Goal: Transaction & Acquisition: Subscribe to service/newsletter

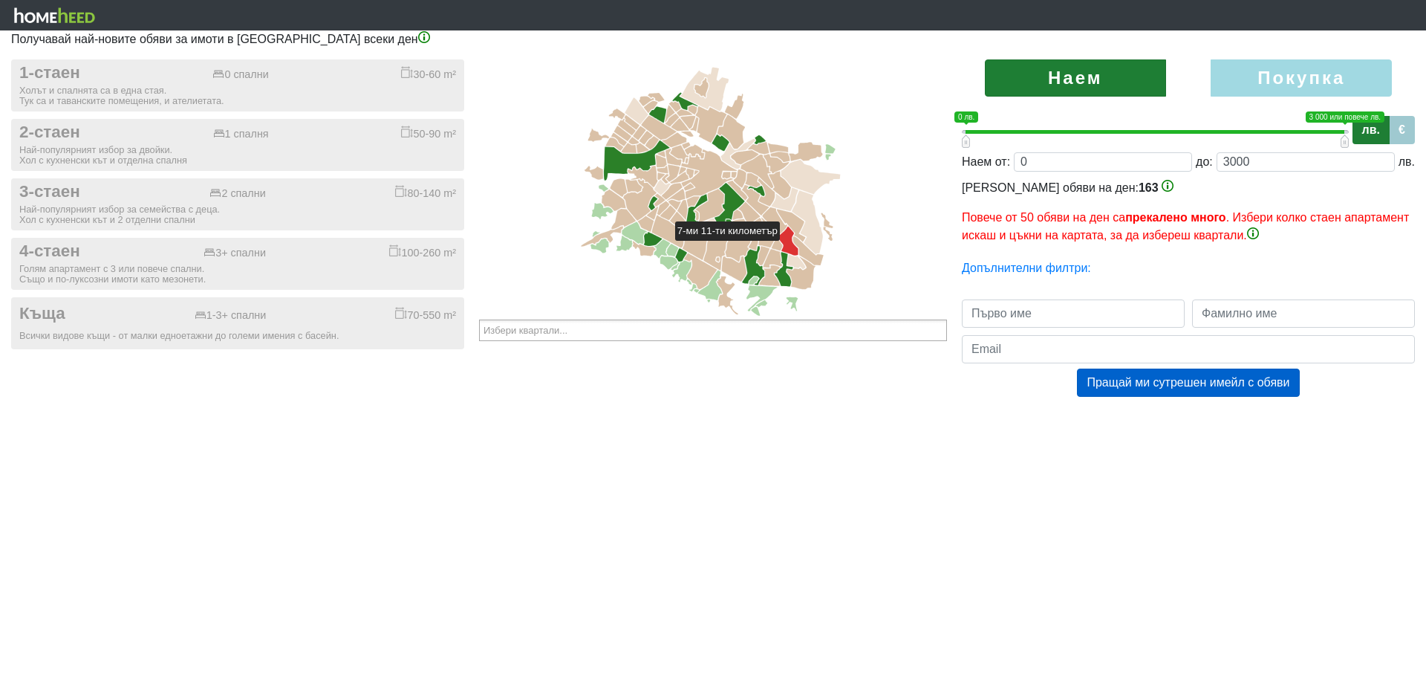
click at [700, 247] on icon at bounding box center [788, 241] width 22 height 29
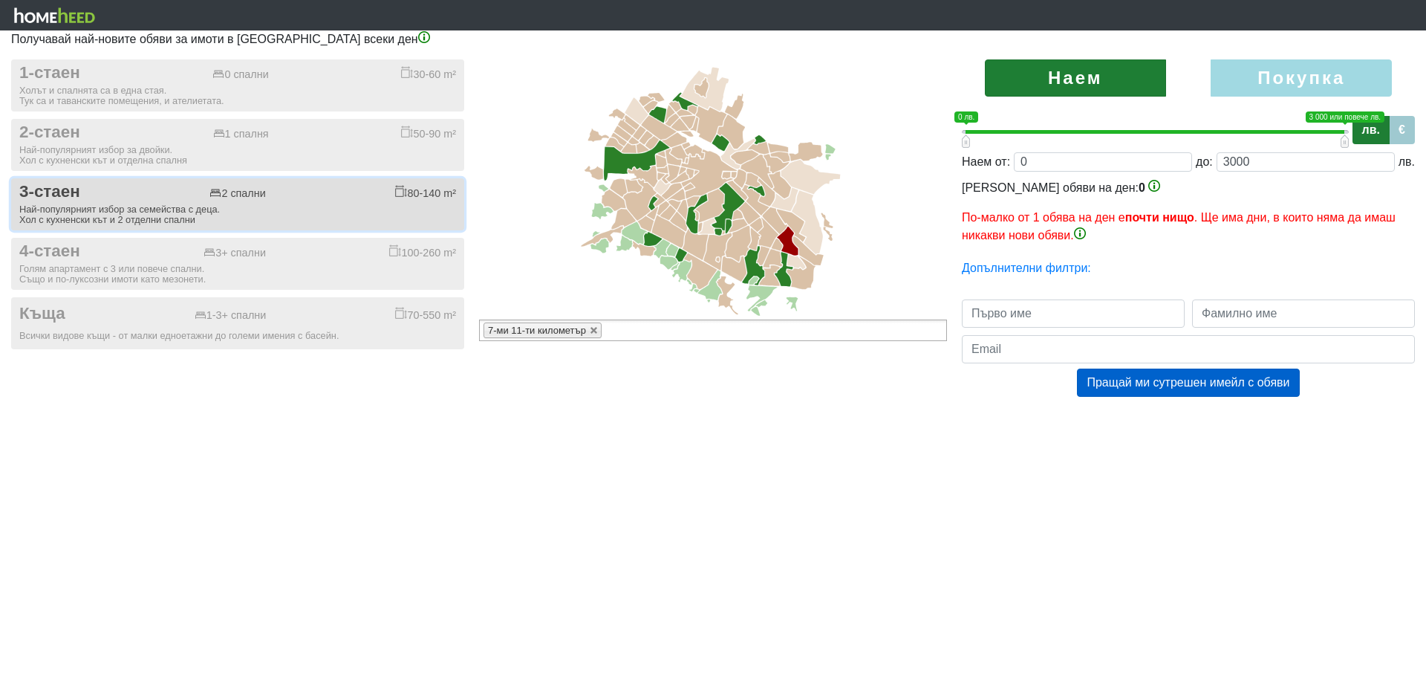
click at [149, 215] on div "Най-популярният избор за семейства с деца. Хол с кухненски кът и 2 отделни спал…" at bounding box center [237, 214] width 437 height 21
checkbox input "true"
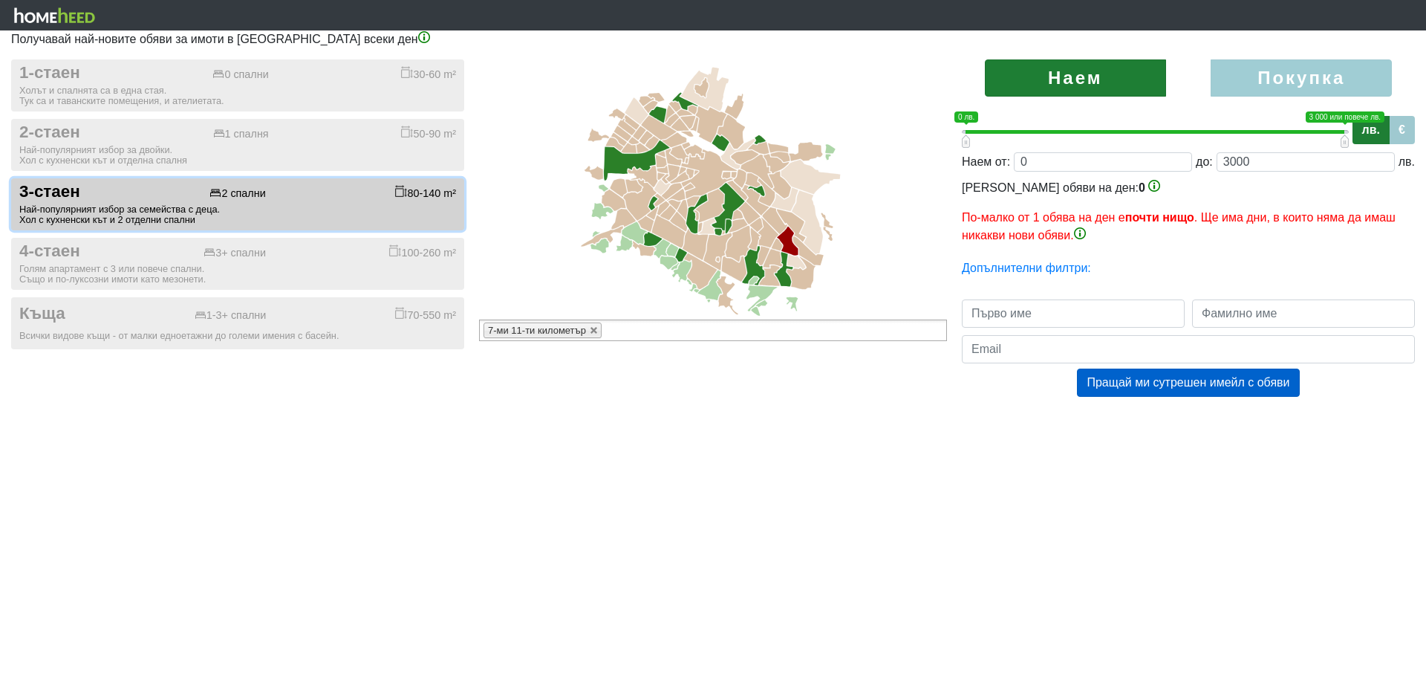
click at [700, 77] on label "Покупка" at bounding box center [1301, 77] width 181 height 37
radio input "true"
type input "0;2000000"
type input "2000000"
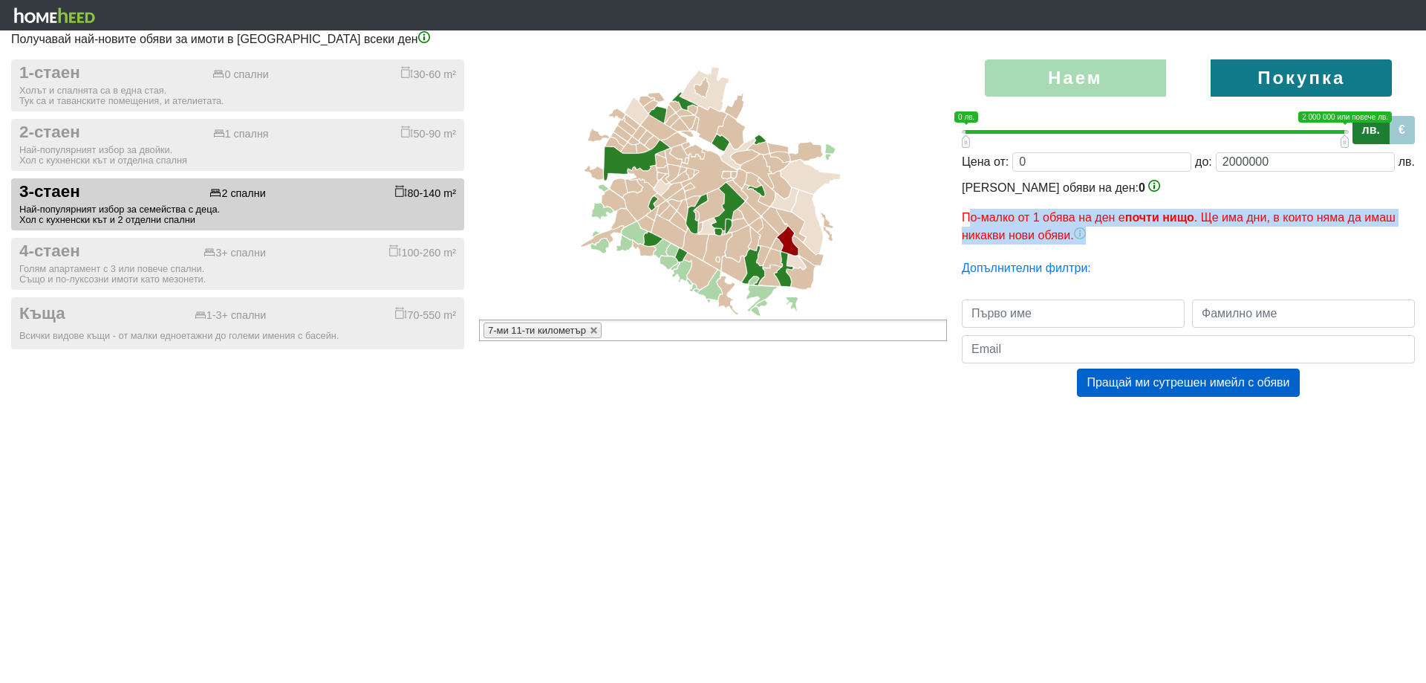
drag, startPoint x: 972, startPoint y: 221, endPoint x: 1165, endPoint y: 229, distance: 193.3
click at [700, 229] on p "По-малко от 1 обява на ден е почти нищо . Ще има дни, в които няма да имаш ника…" at bounding box center [1188, 227] width 453 height 36
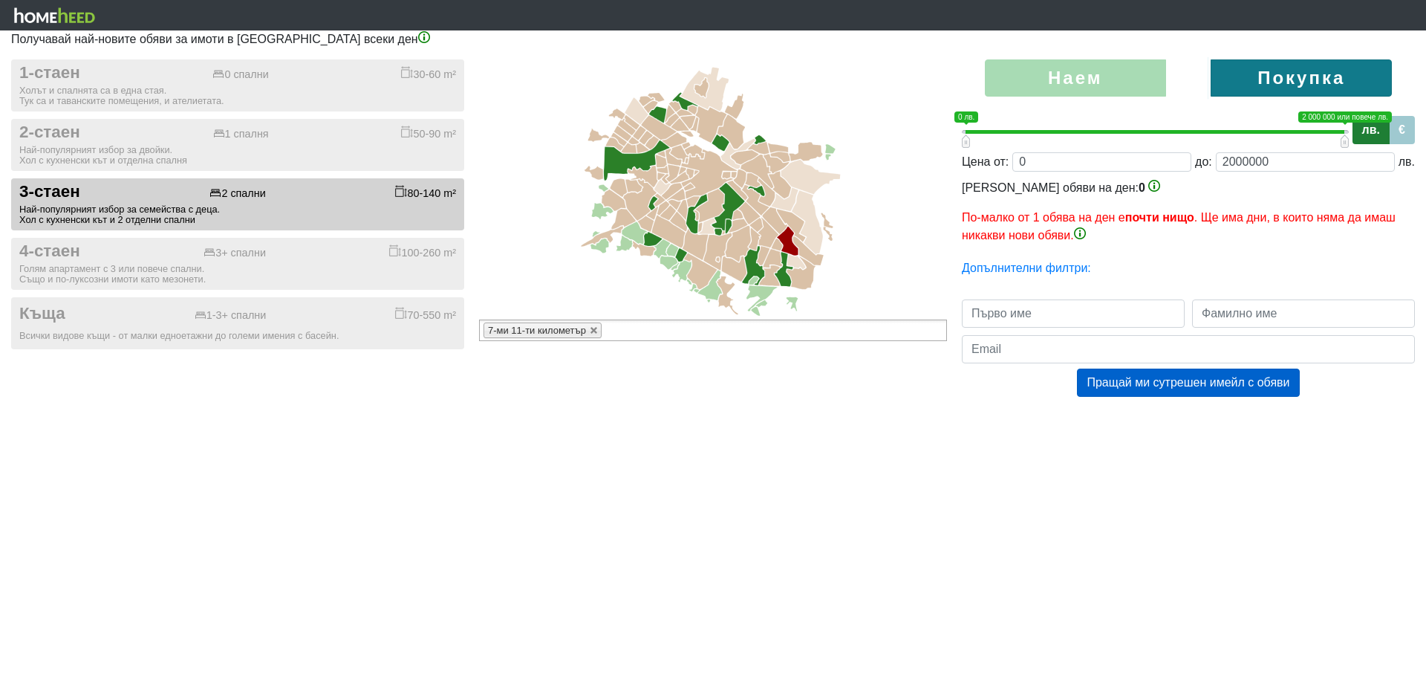
click at [700, 247] on div "Наем [GEOGRAPHIC_DATA] 0 1 0 лв. 2 000 000 или повече лв. 0 лв. — 2 000 000 или…" at bounding box center [1188, 242] width 475 height 367
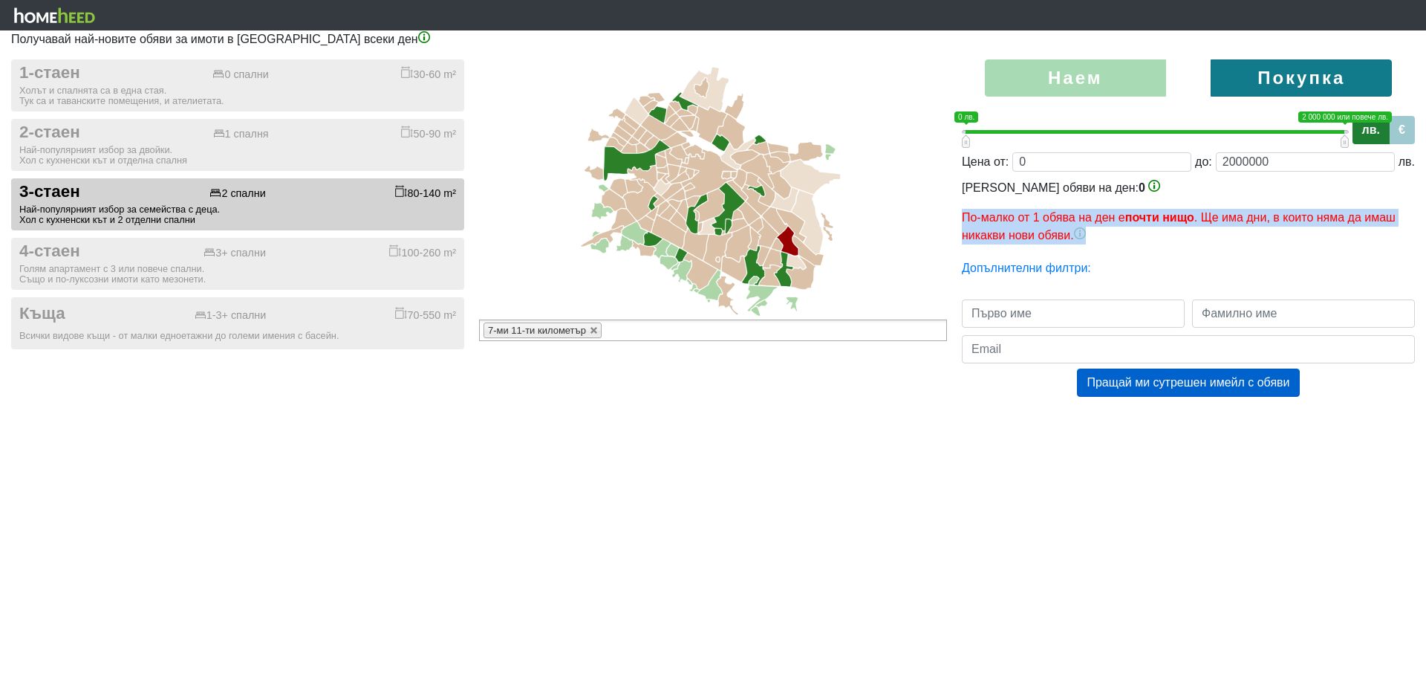
drag, startPoint x: 1123, startPoint y: 240, endPoint x: 959, endPoint y: 223, distance: 165.1
click at [700, 223] on div "Наем [GEOGRAPHIC_DATA] 0 1 0 лв. 2 000 000 или повече лв. 0 лв. — 2 000 000 или…" at bounding box center [1188, 242] width 475 height 367
